Goal: Transaction & Acquisition: Purchase product/service

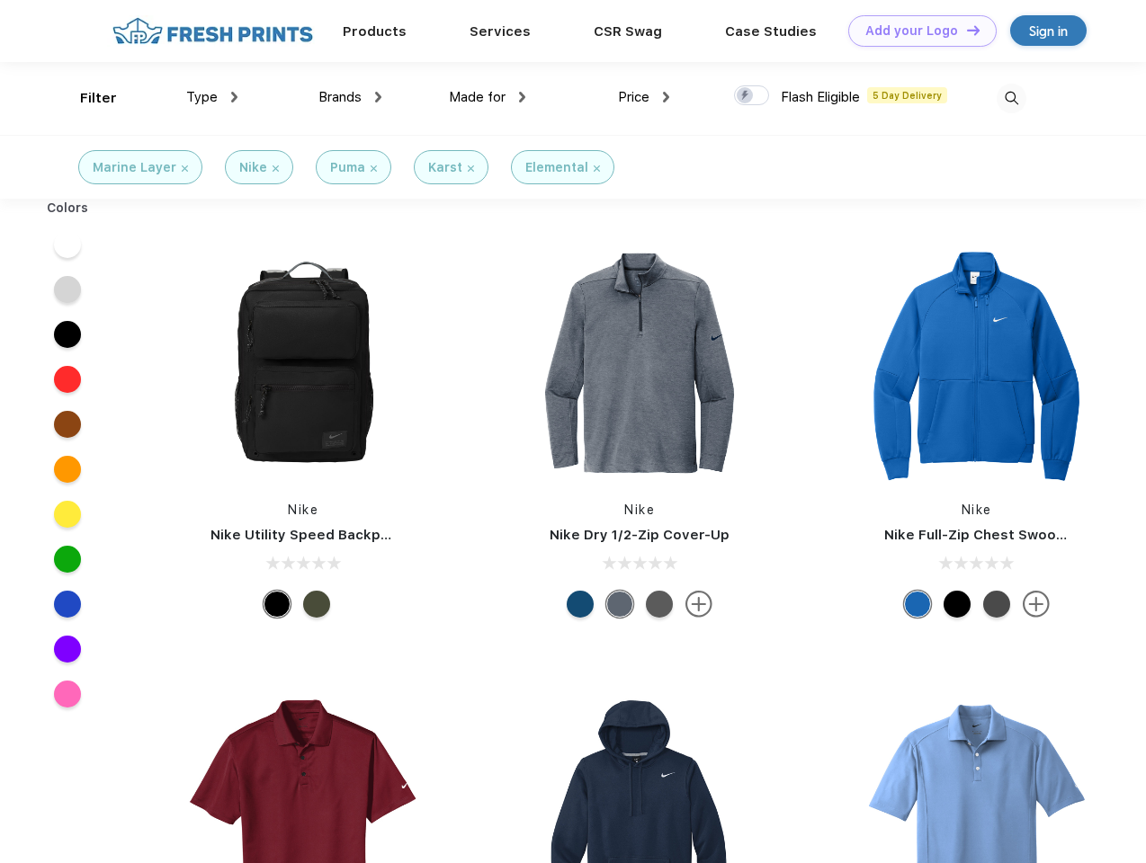
scroll to position [1, 0]
click at [916, 31] on link "Add your Logo Design Tool" at bounding box center [922, 30] width 148 height 31
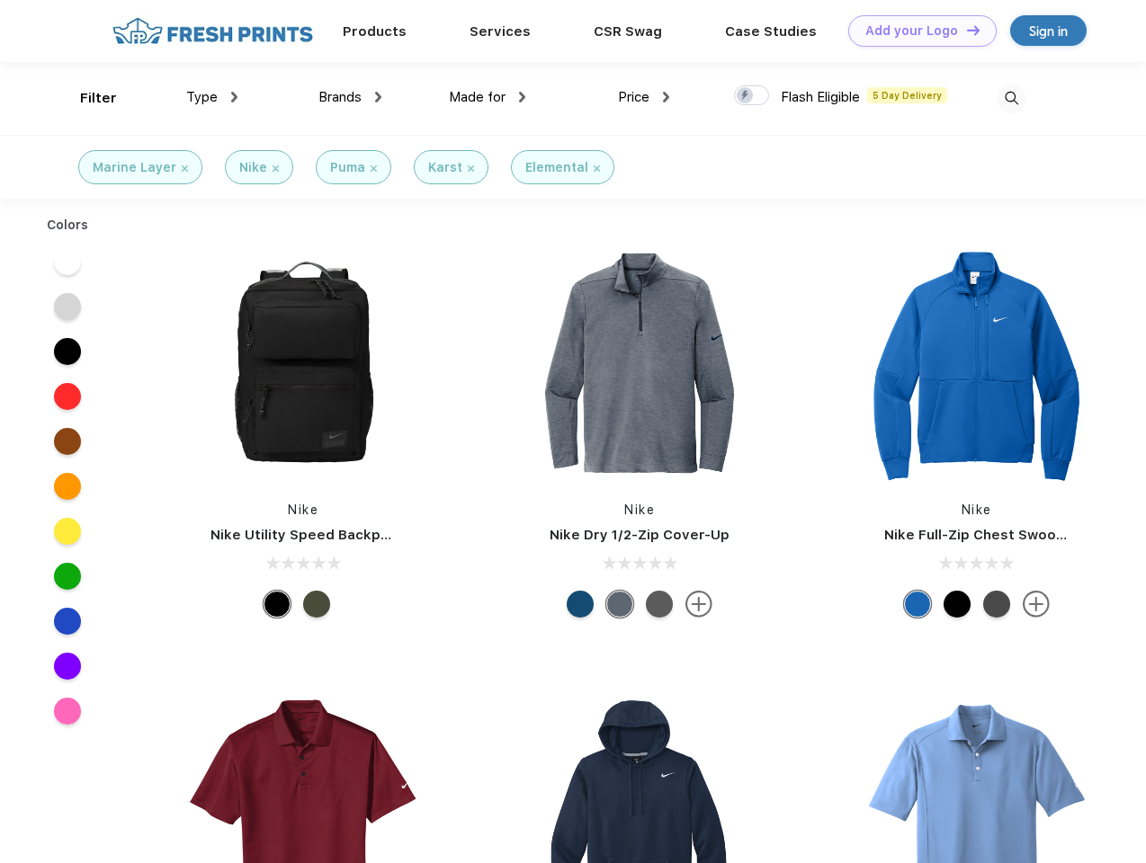
click at [0, 0] on div "Design Tool" at bounding box center [0, 0] width 0 height 0
click at [965, 30] on link "Add your Logo Design Tool" at bounding box center [922, 30] width 148 height 31
click at [86, 98] on div "Filter" at bounding box center [98, 98] width 37 height 21
click at [212, 97] on span "Type" at bounding box center [201, 97] width 31 height 16
click at [350, 97] on span "Brands" at bounding box center [339, 97] width 43 height 16
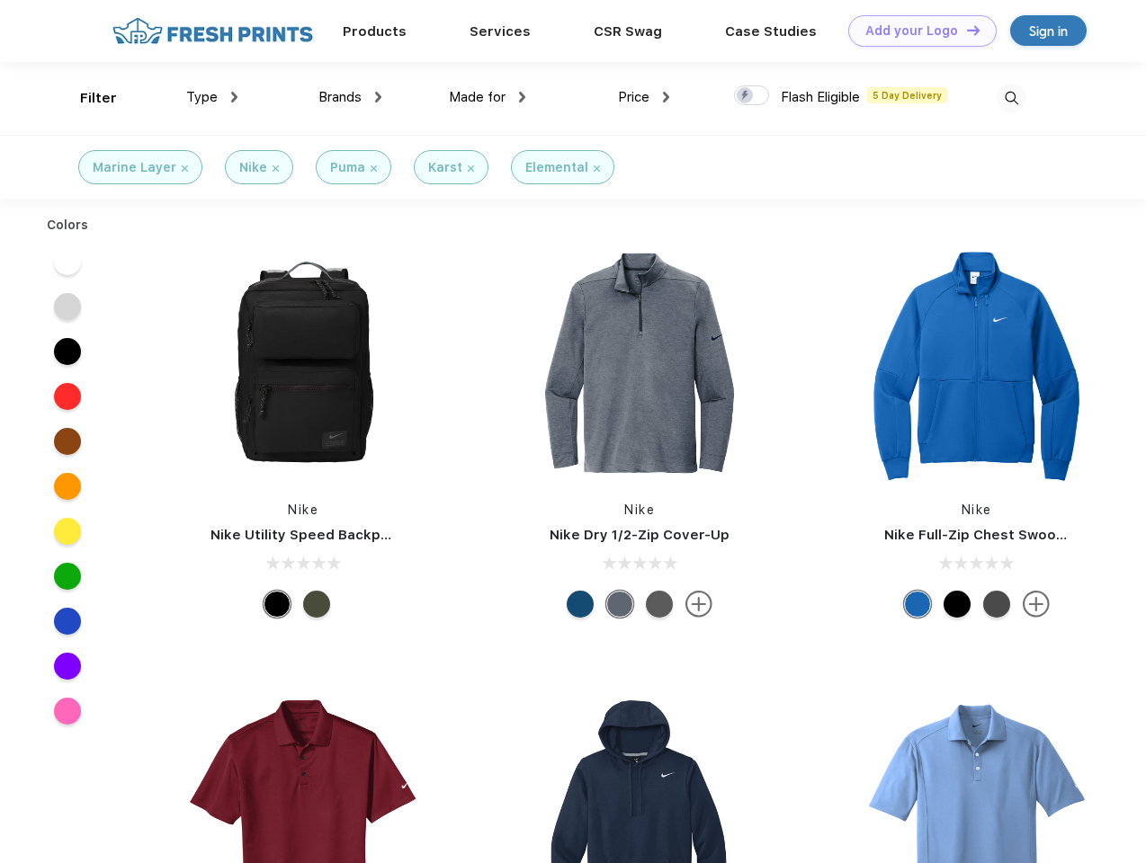
click at [487, 97] on span "Made for" at bounding box center [477, 97] width 57 height 16
click at [644, 97] on span "Price" at bounding box center [633, 97] width 31 height 16
click at [752, 96] on div at bounding box center [751, 95] width 35 height 20
click at [746, 96] on input "checkbox" at bounding box center [740, 91] width 12 height 12
click at [1011, 98] on img at bounding box center [1012, 99] width 30 height 30
